Goal: Transaction & Acquisition: Purchase product/service

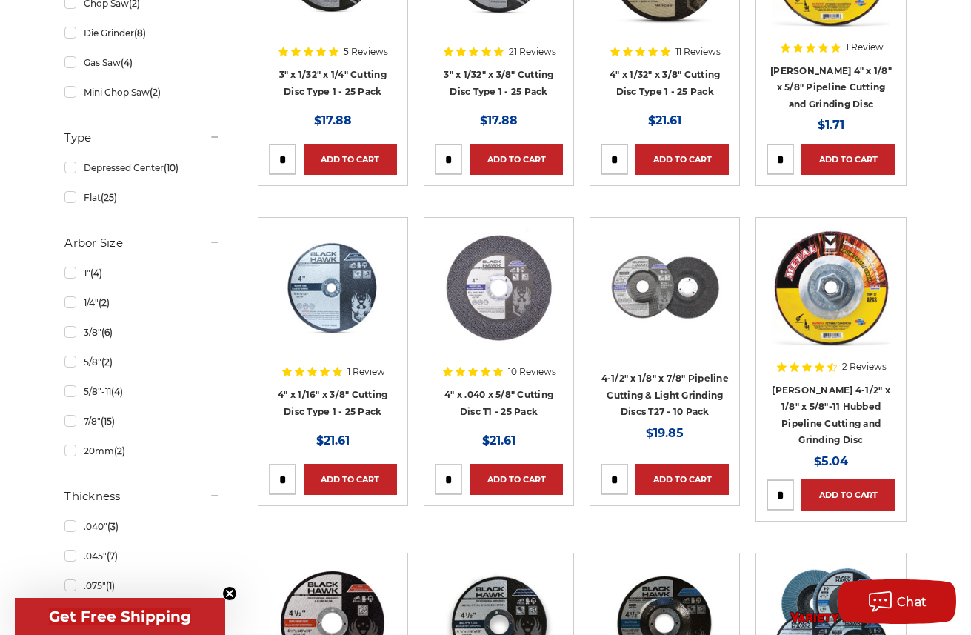
scroll to position [753, 0]
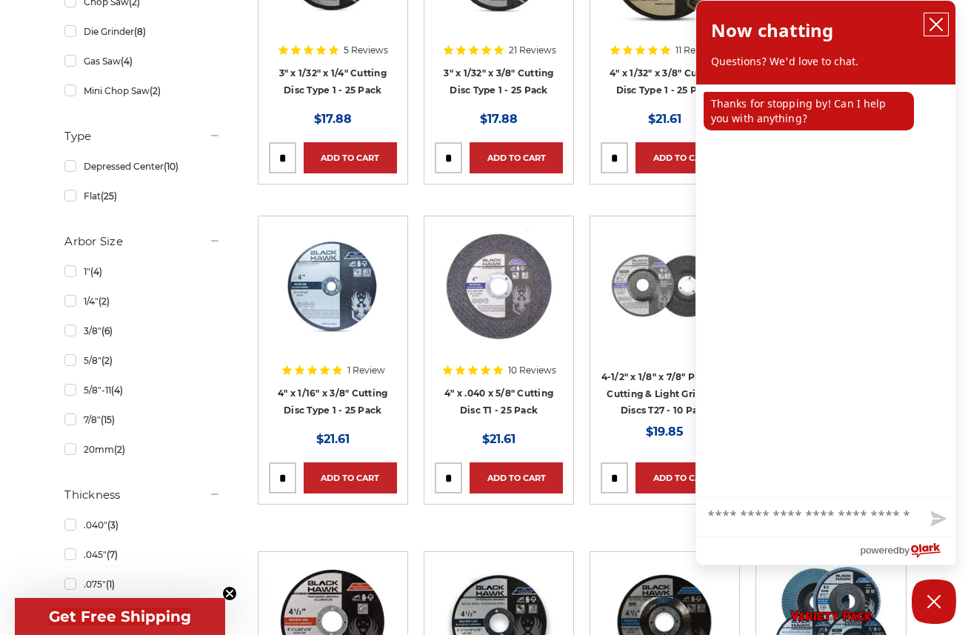
click at [938, 24] on icon "close chatbox" at bounding box center [936, 24] width 15 height 15
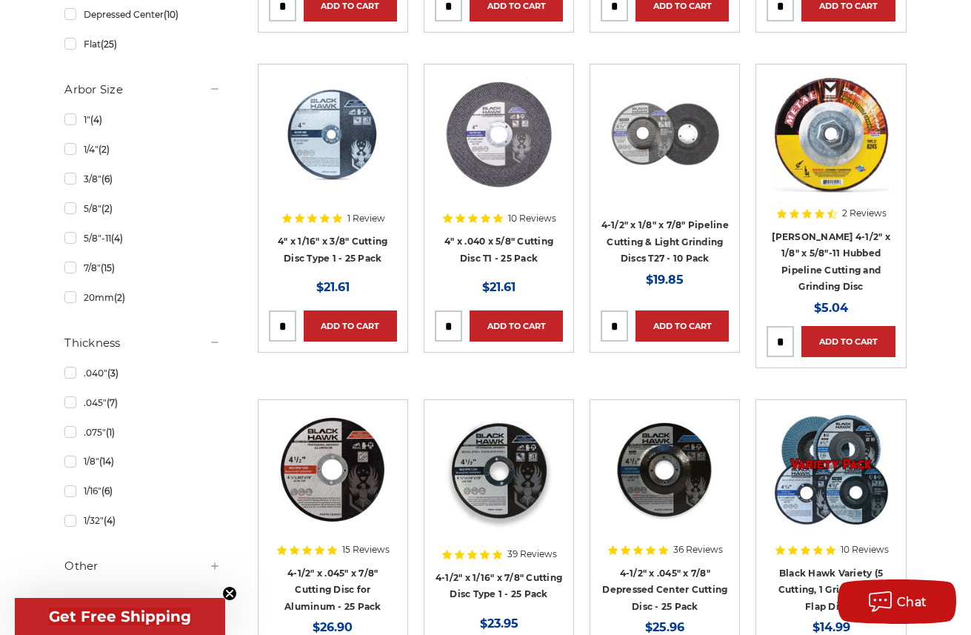
scroll to position [916, 0]
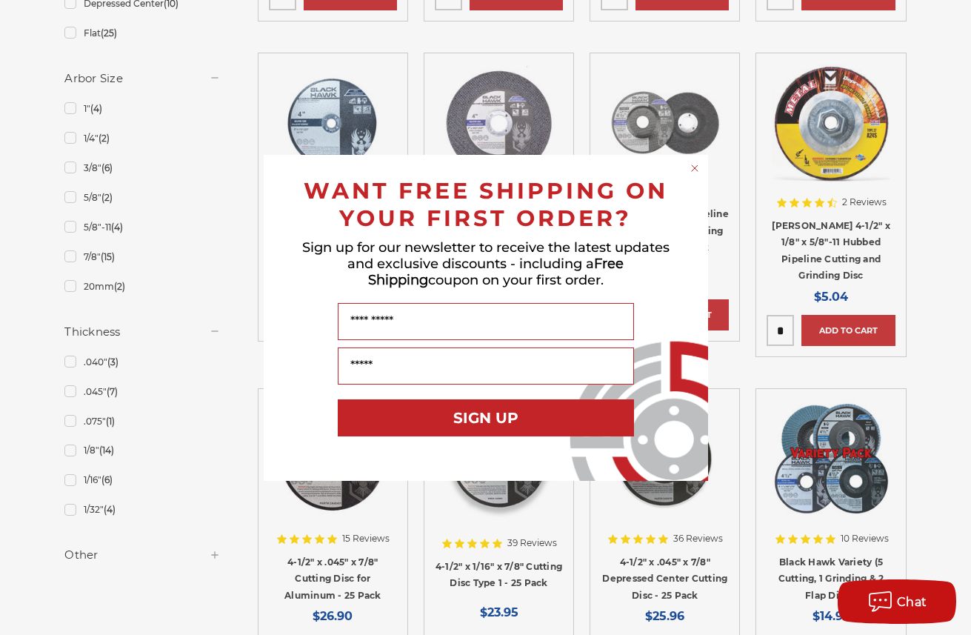
click at [695, 166] on circle "Close dialog" at bounding box center [695, 168] width 14 height 14
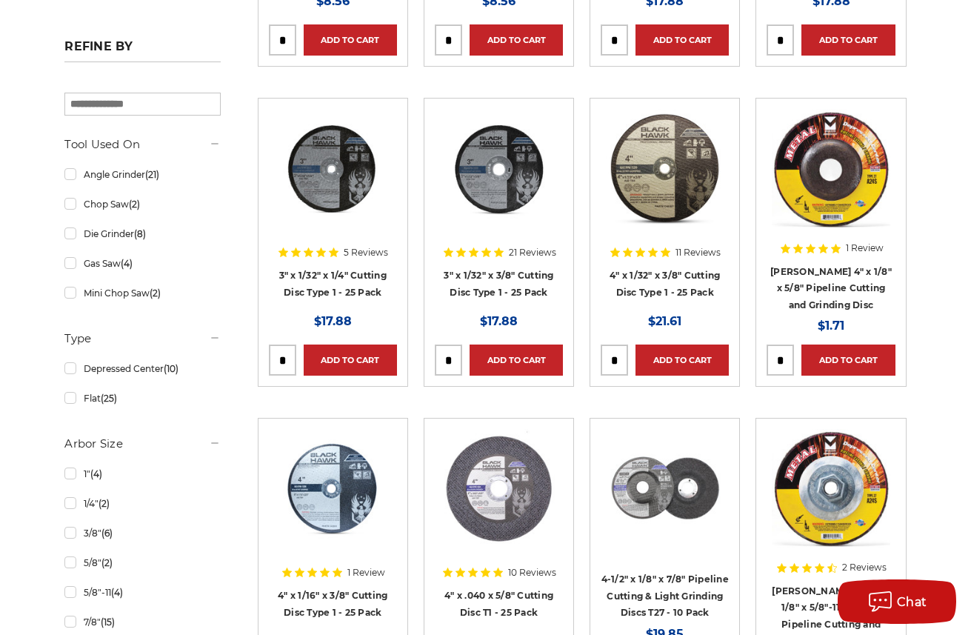
scroll to position [547, 0]
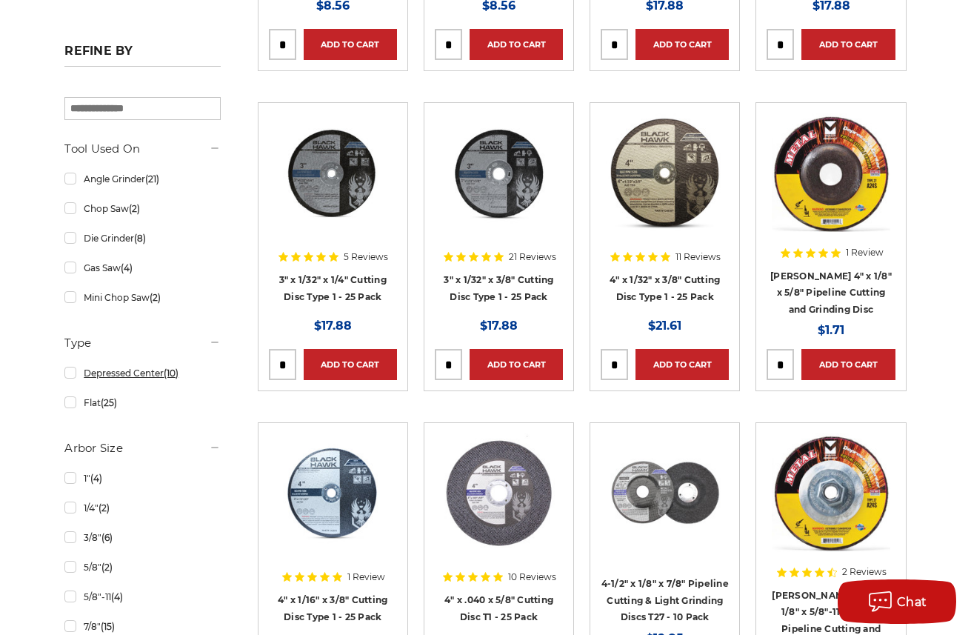
click at [67, 372] on link "Depressed Center (10)" at bounding box center [142, 373] width 156 height 26
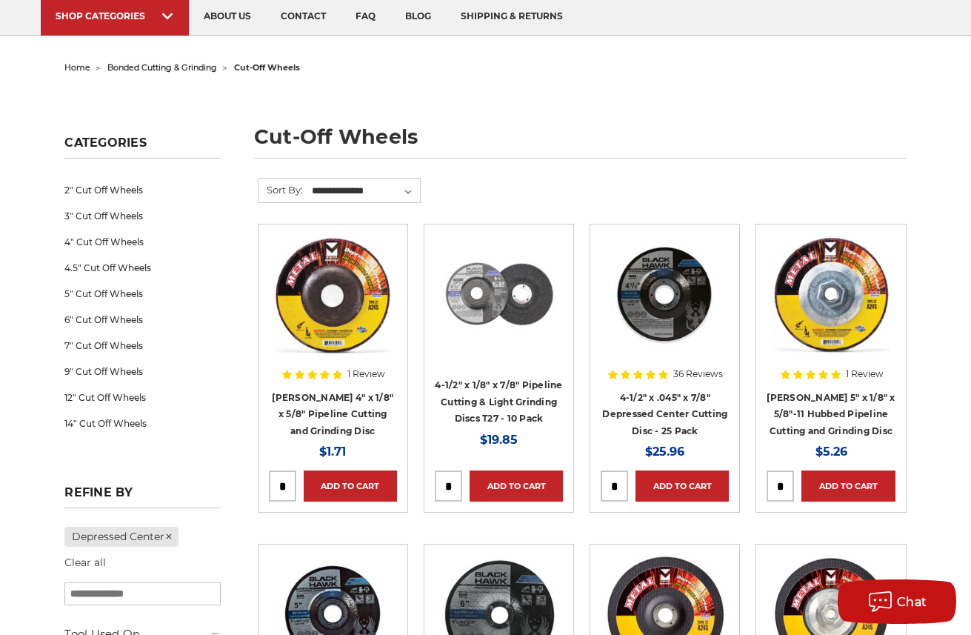
scroll to position [107, 0]
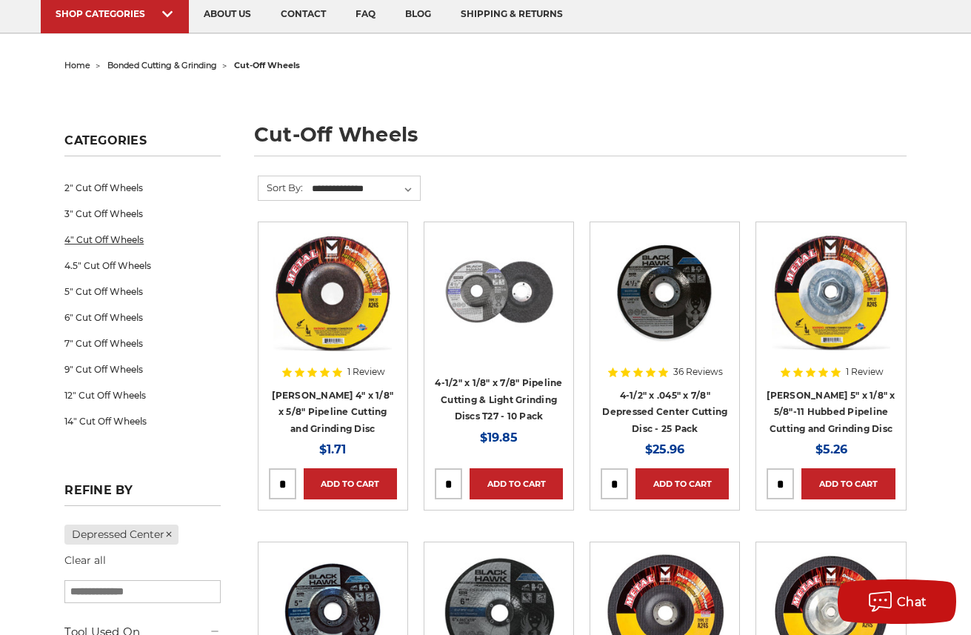
click at [119, 242] on link "4" Cut Off Wheels" at bounding box center [142, 240] width 156 height 26
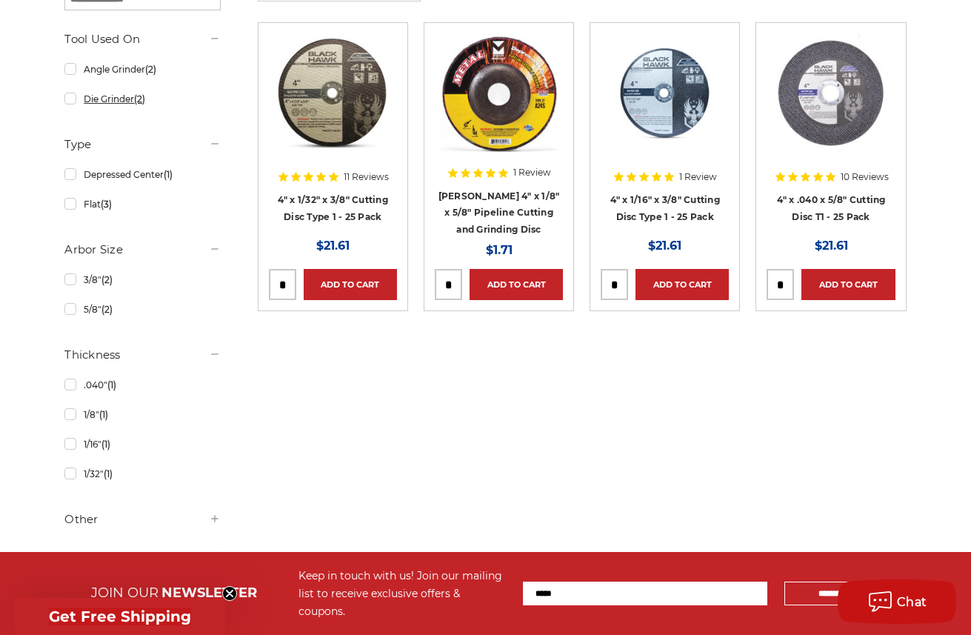
scroll to position [307, 0]
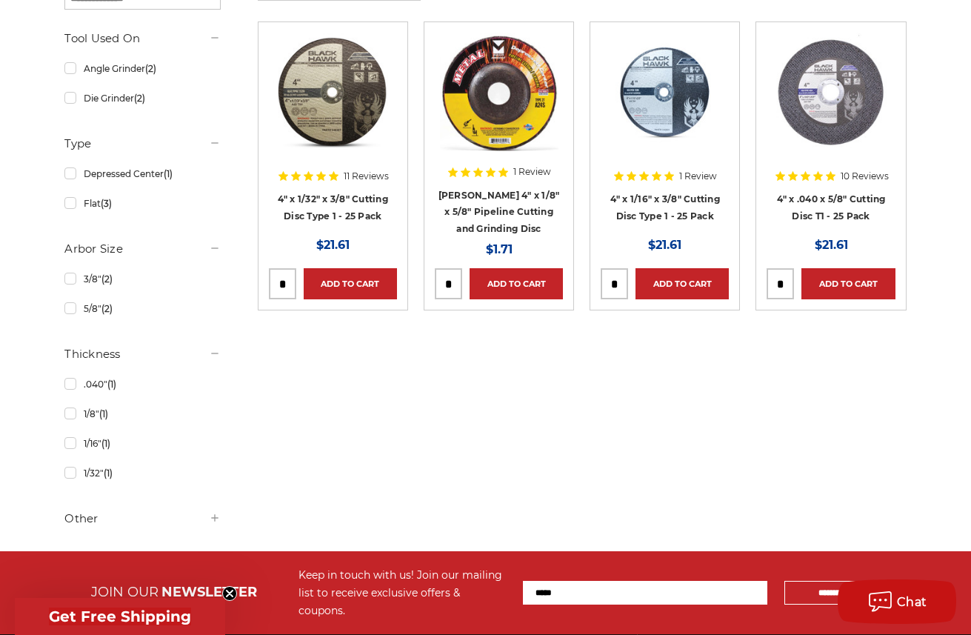
click at [90, 519] on h5 "Other" at bounding box center [142, 519] width 156 height 18
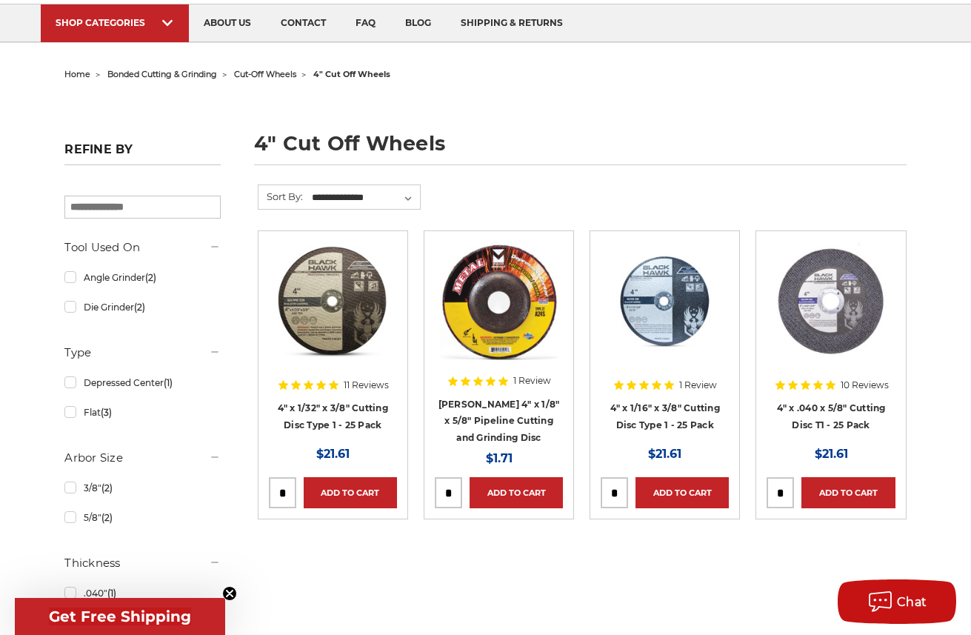
scroll to position [0, 0]
